Goal: Navigation & Orientation: Find specific page/section

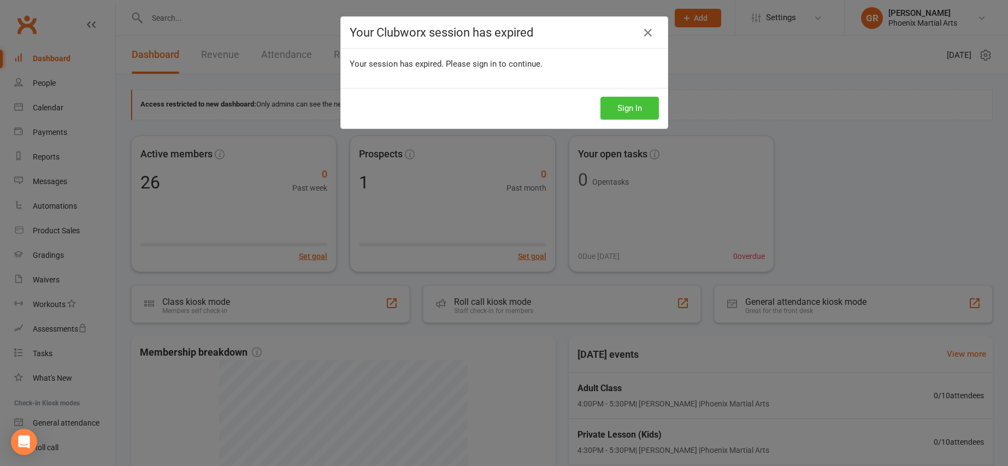
click at [626, 114] on button "Sign In" at bounding box center [629, 108] width 58 height 23
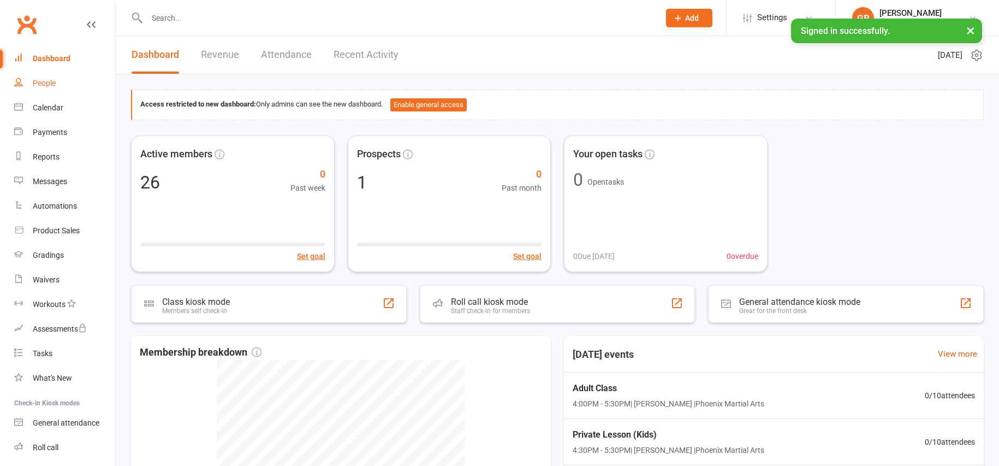
click at [48, 80] on div "People" at bounding box center [44, 83] width 23 height 9
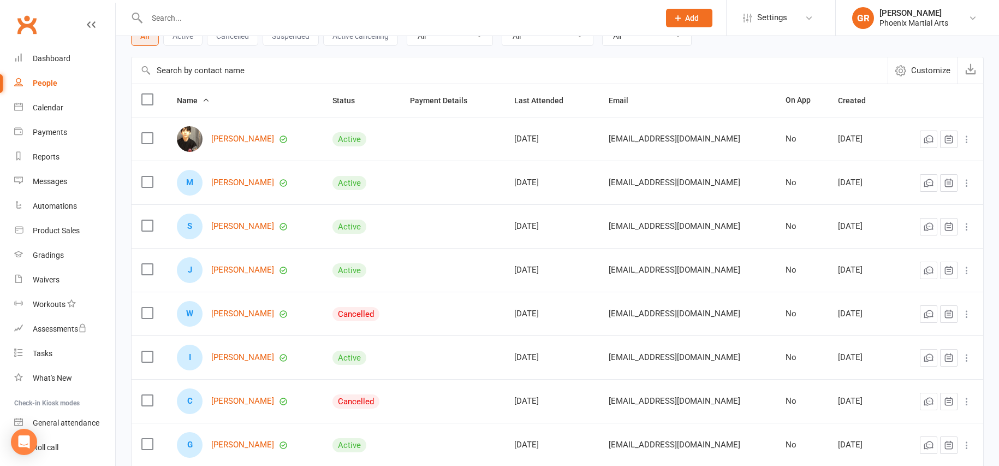
scroll to position [259, 0]
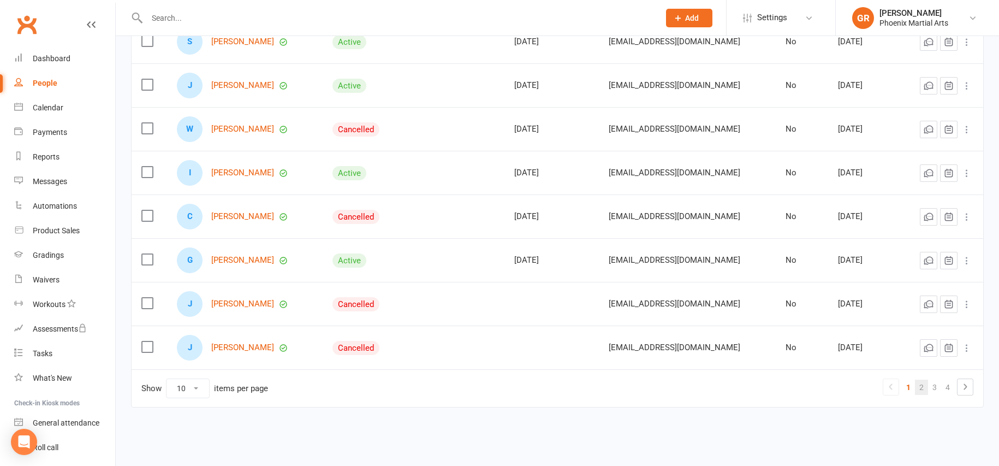
click at [919, 389] on link "2" at bounding box center [921, 387] width 13 height 15
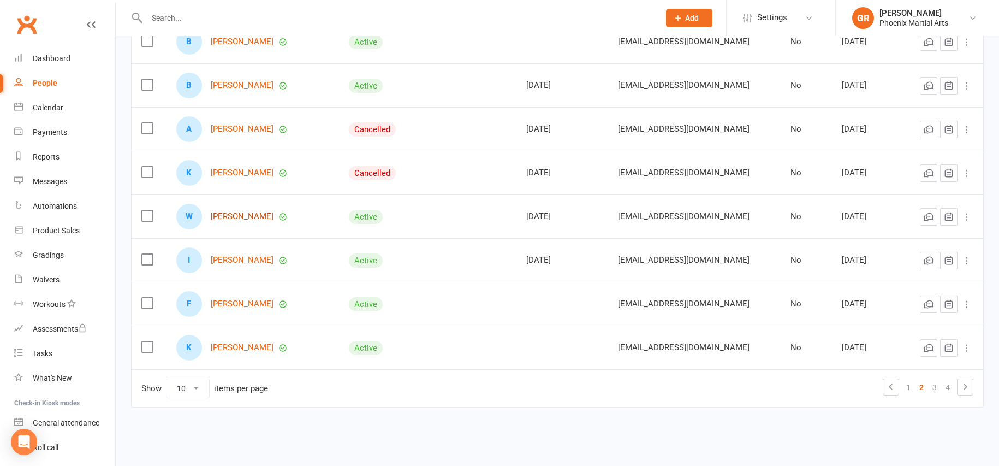
click at [239, 217] on link "[PERSON_NAME]" at bounding box center [242, 216] width 63 height 9
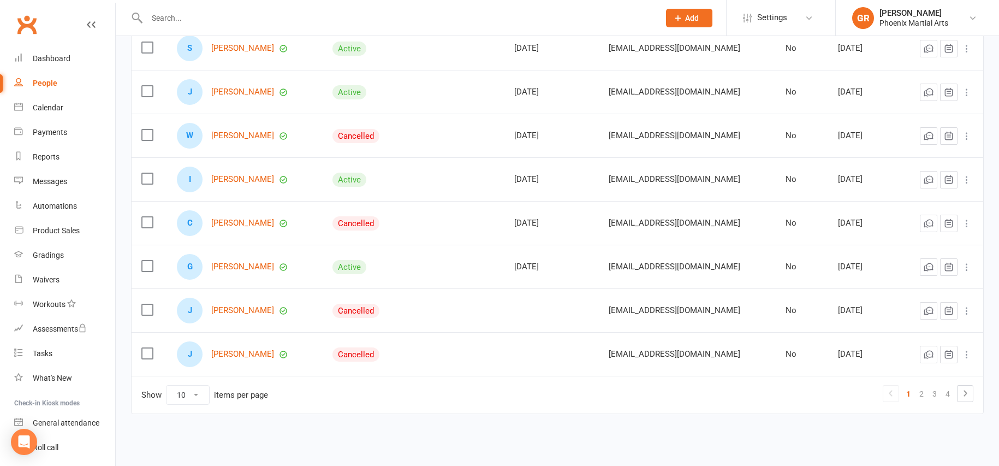
scroll to position [259, 0]
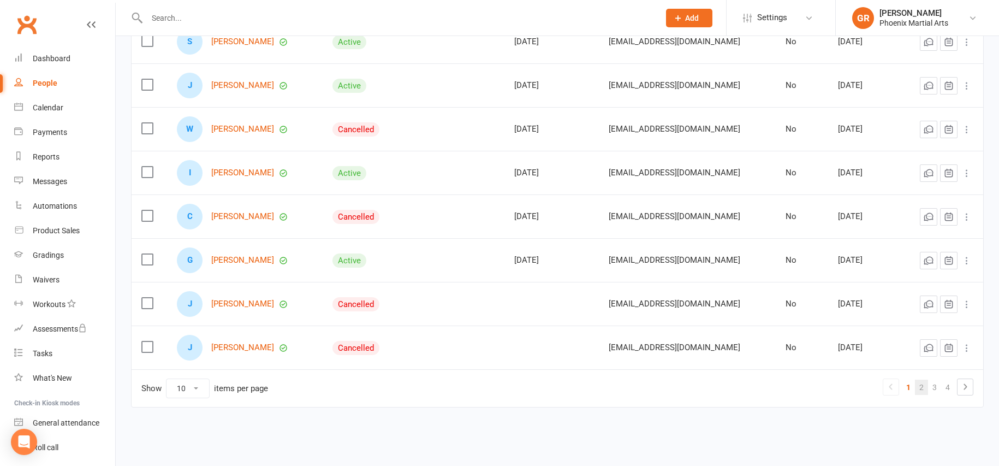
click at [922, 388] on link "2" at bounding box center [921, 387] width 13 height 15
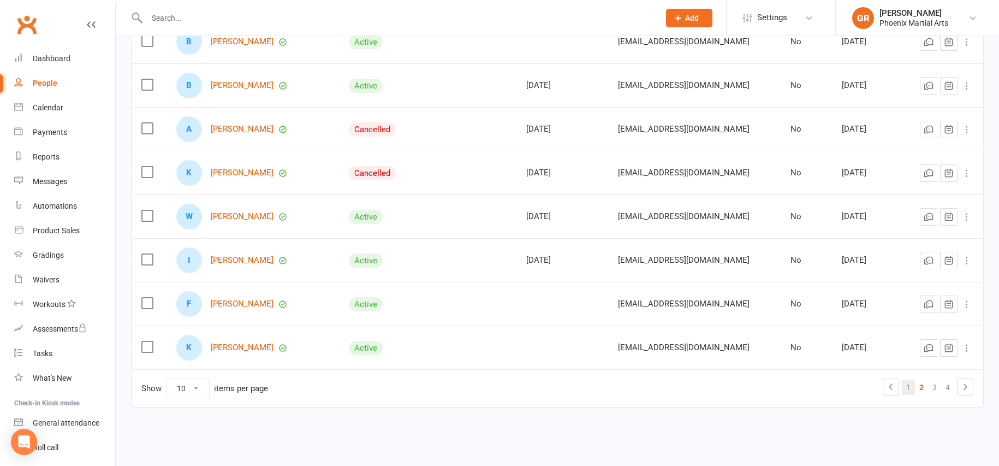
click at [908, 389] on link "1" at bounding box center [908, 387] width 13 height 15
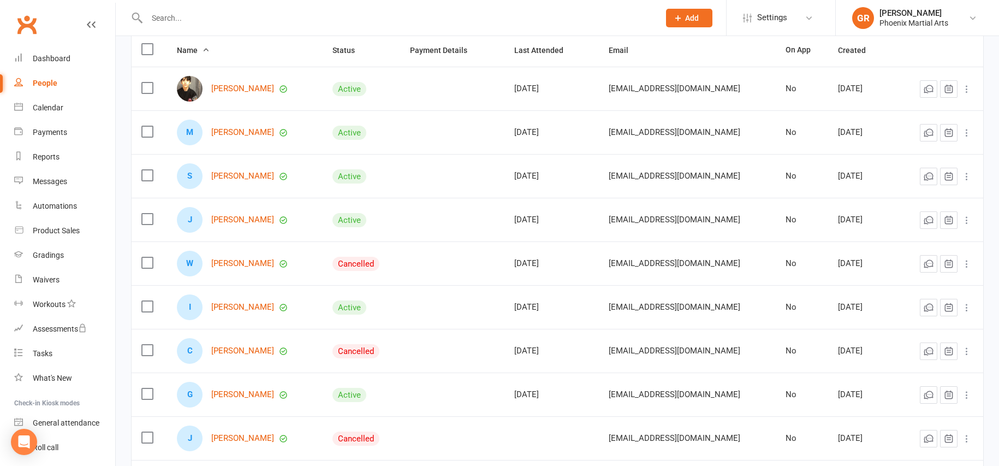
scroll to position [112, 0]
